Goal: Transaction & Acquisition: Purchase product/service

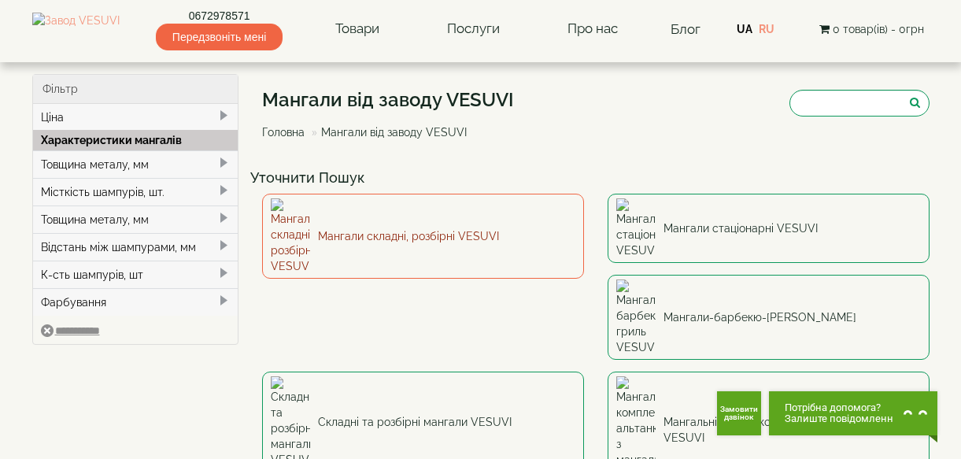
click at [386, 221] on link "Мангали складні, розбірні VESUVI" at bounding box center [423, 236] width 322 height 85
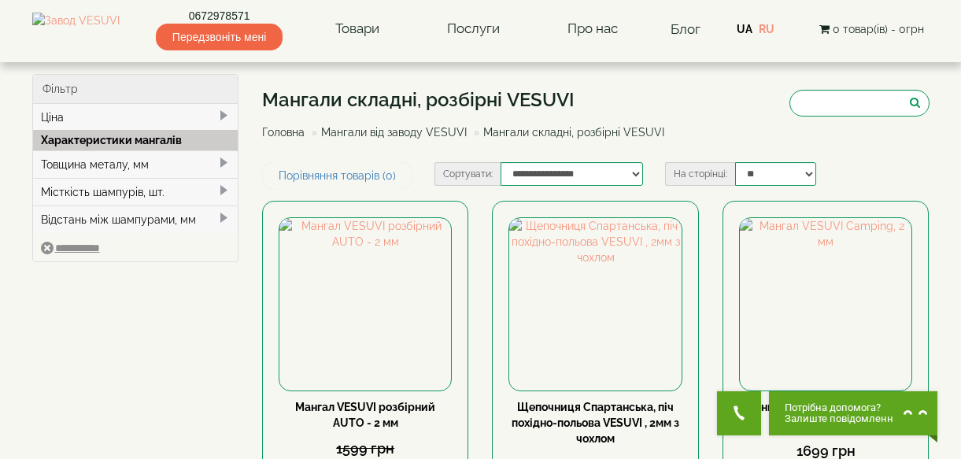
click at [380, 135] on link "Мангали від заводу VESUVI" at bounding box center [394, 132] width 146 height 13
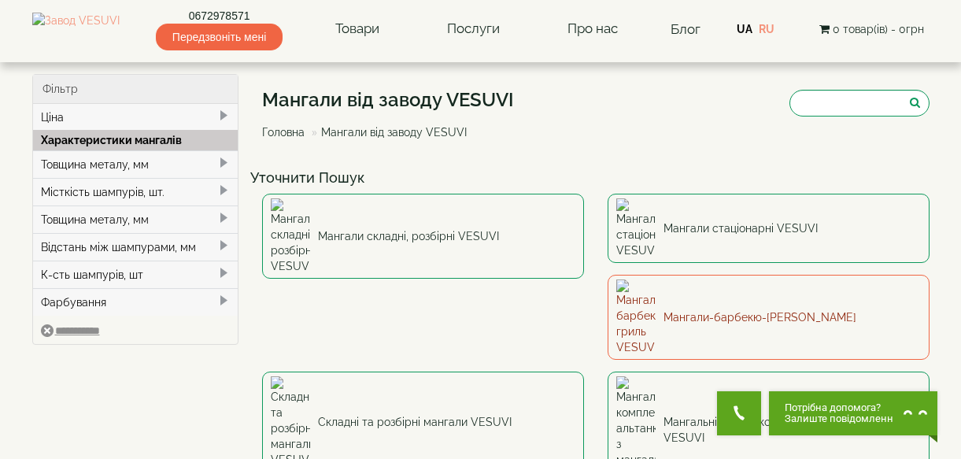
click at [607, 279] on link "Мангали-барбекю-[PERSON_NAME]" at bounding box center [768, 317] width 322 height 85
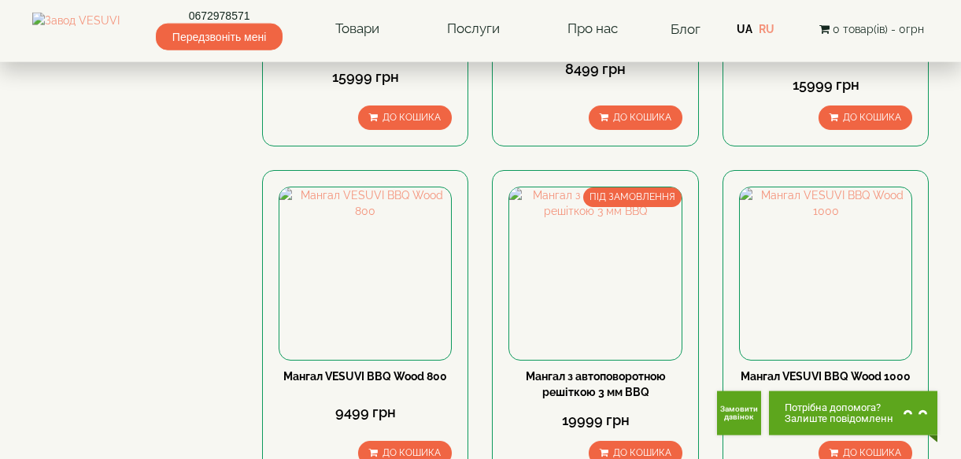
scroll to position [1097, 0]
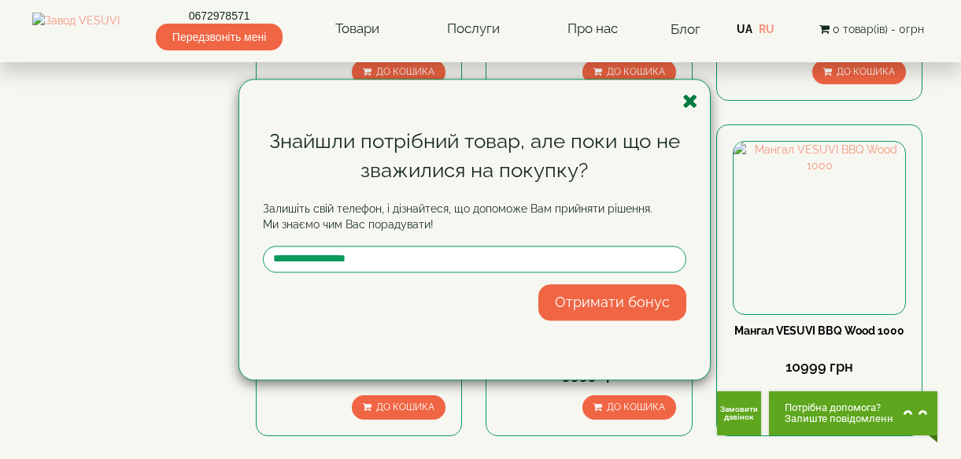
click at [684, 105] on icon "button" at bounding box center [690, 101] width 16 height 20
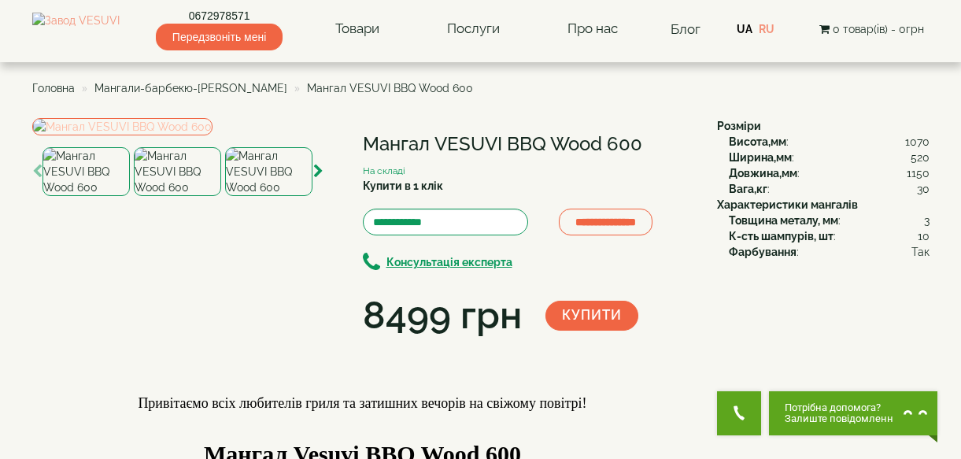
click at [183, 135] on img at bounding box center [122, 126] width 180 height 17
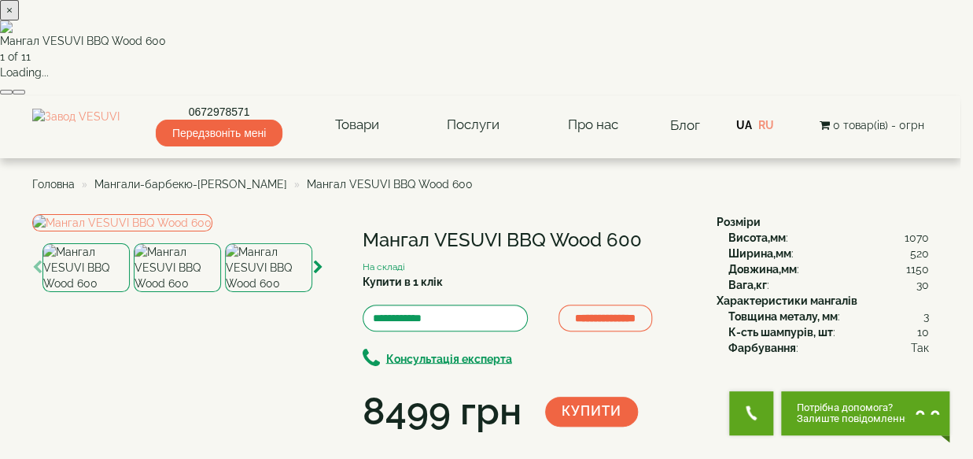
click at [25, 94] on button "button" at bounding box center [19, 92] width 13 height 5
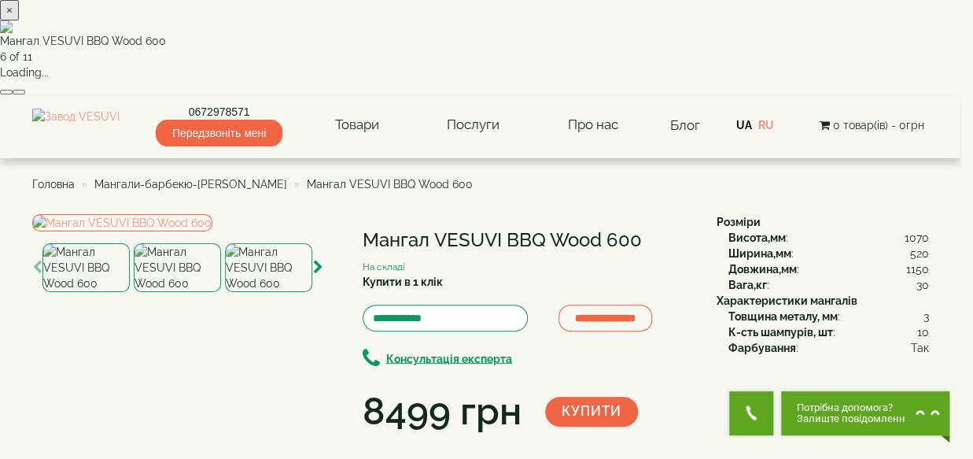
click at [25, 94] on button "button" at bounding box center [19, 92] width 13 height 5
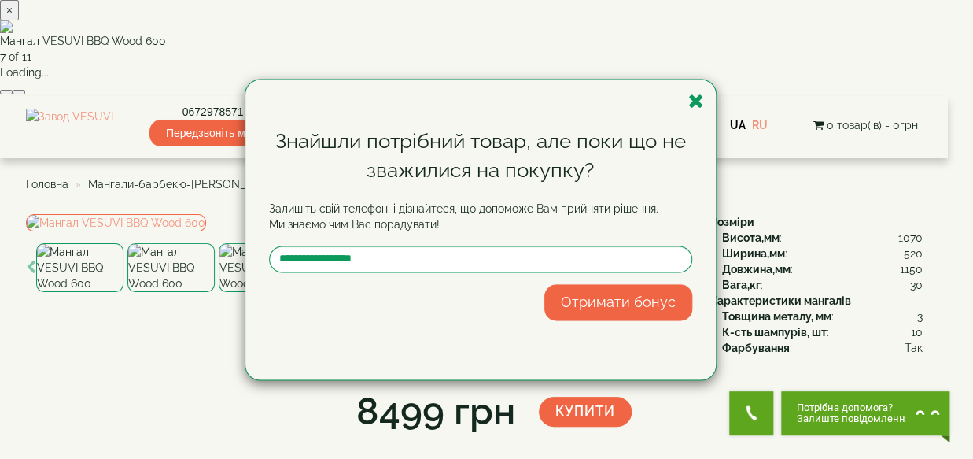
click at [704, 100] on div "Знайшли потрібний товар, але поки що не зважилися на покупку? Залишіть свій тел…" at bounding box center [481, 229] width 471 height 300
click at [697, 102] on icon "button" at bounding box center [697, 101] width 16 height 20
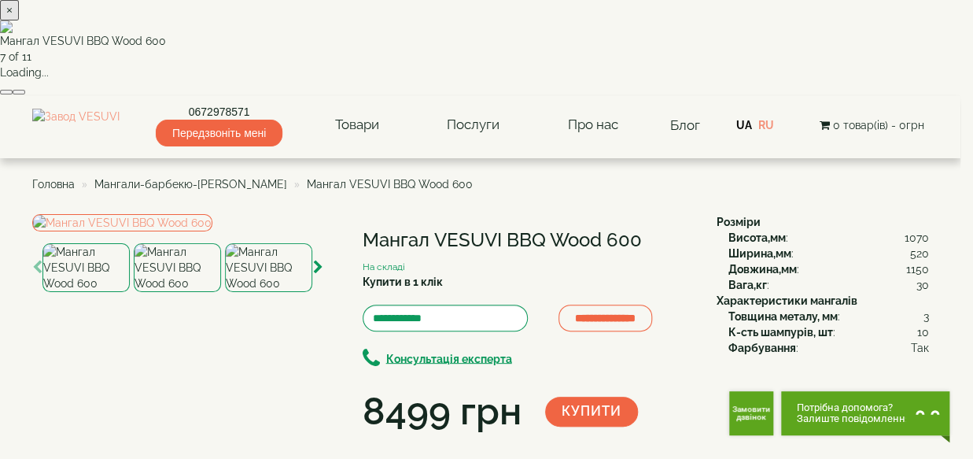
click at [19, 17] on button "×" at bounding box center [9, 10] width 19 height 20
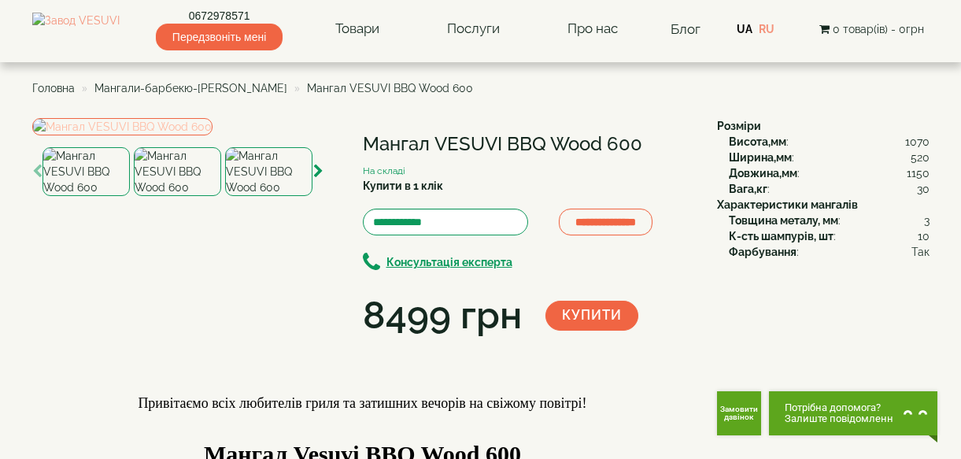
scroll to position [234, 0]
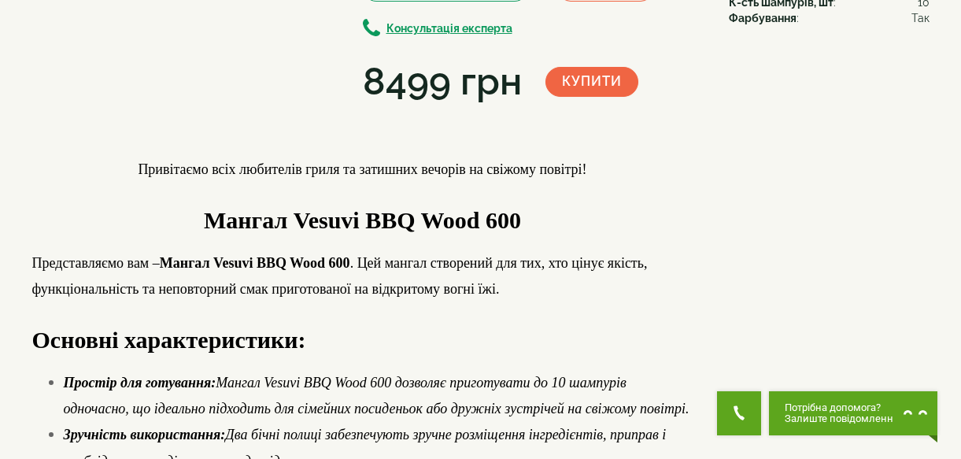
scroll to position [0, 0]
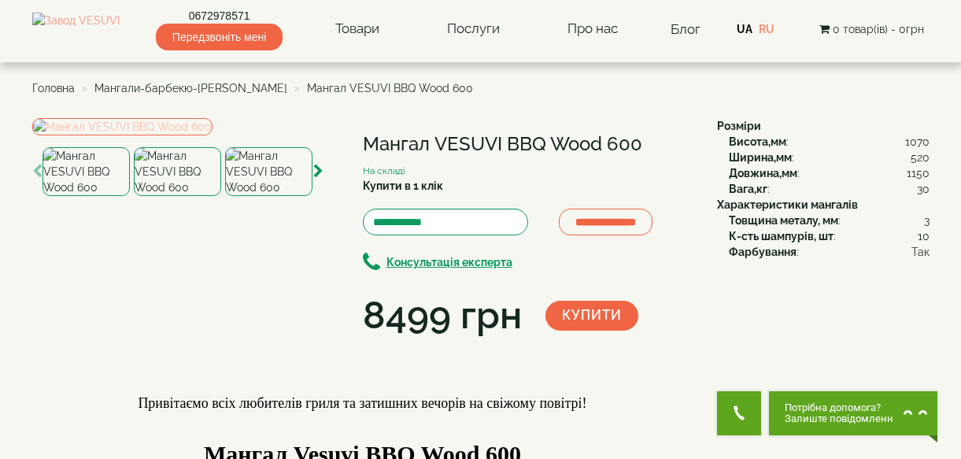
click at [170, 135] on img at bounding box center [122, 126] width 180 height 17
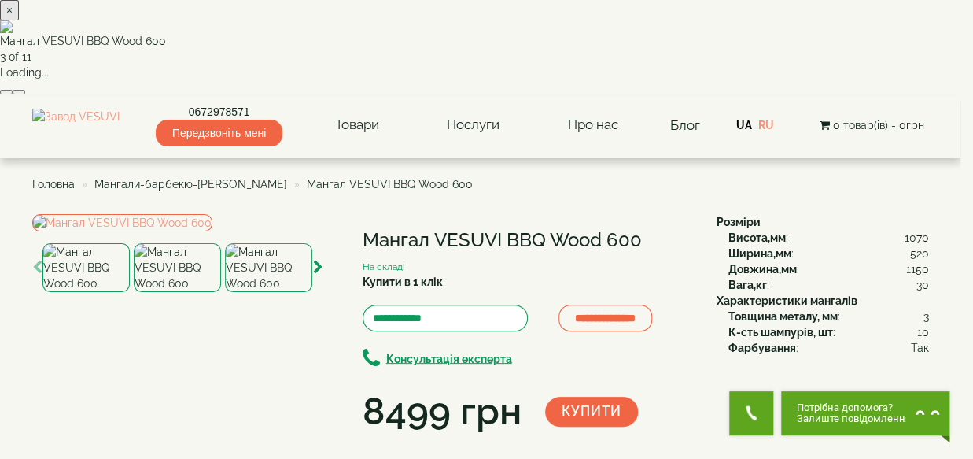
click at [19, 19] on button "×" at bounding box center [9, 10] width 19 height 20
